Goal: Task Accomplishment & Management: Complete application form

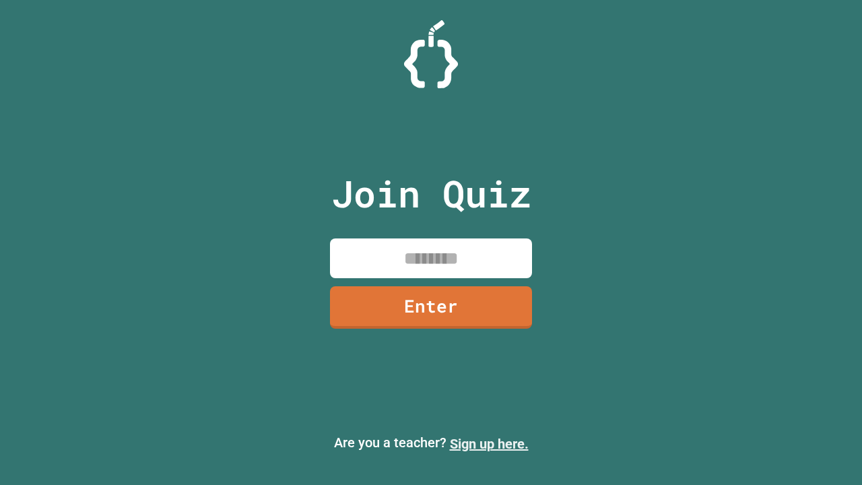
click at [489, 444] on link "Sign up here." at bounding box center [489, 444] width 79 height 16
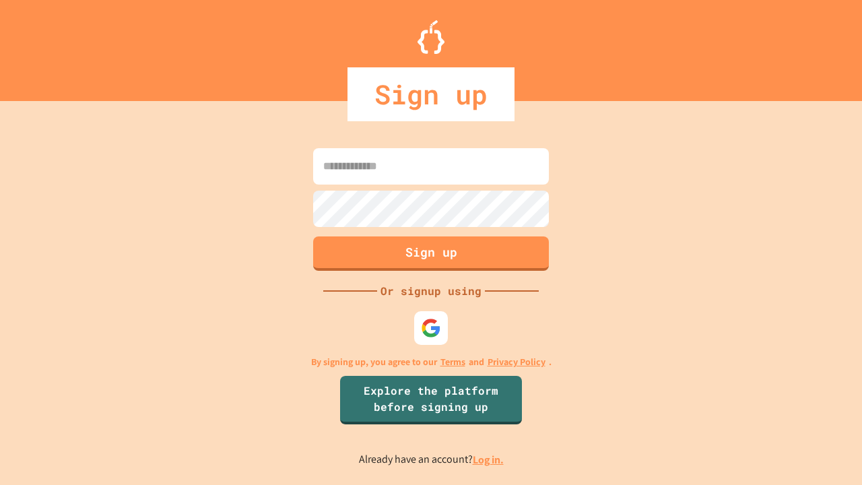
click at [489, 459] on link "Log in." at bounding box center [488, 460] width 31 height 14
